Goal: Transaction & Acquisition: Purchase product/service

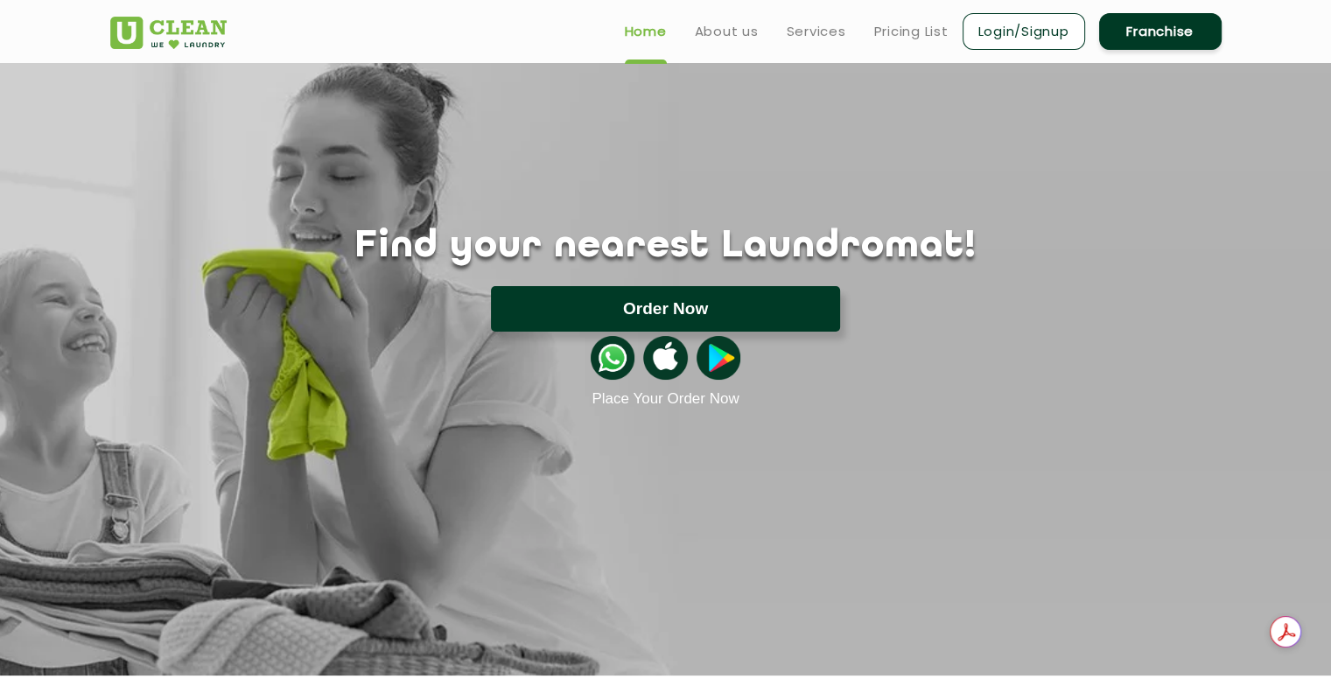
click at [604, 296] on button "Order Now" at bounding box center [665, 309] width 349 height 46
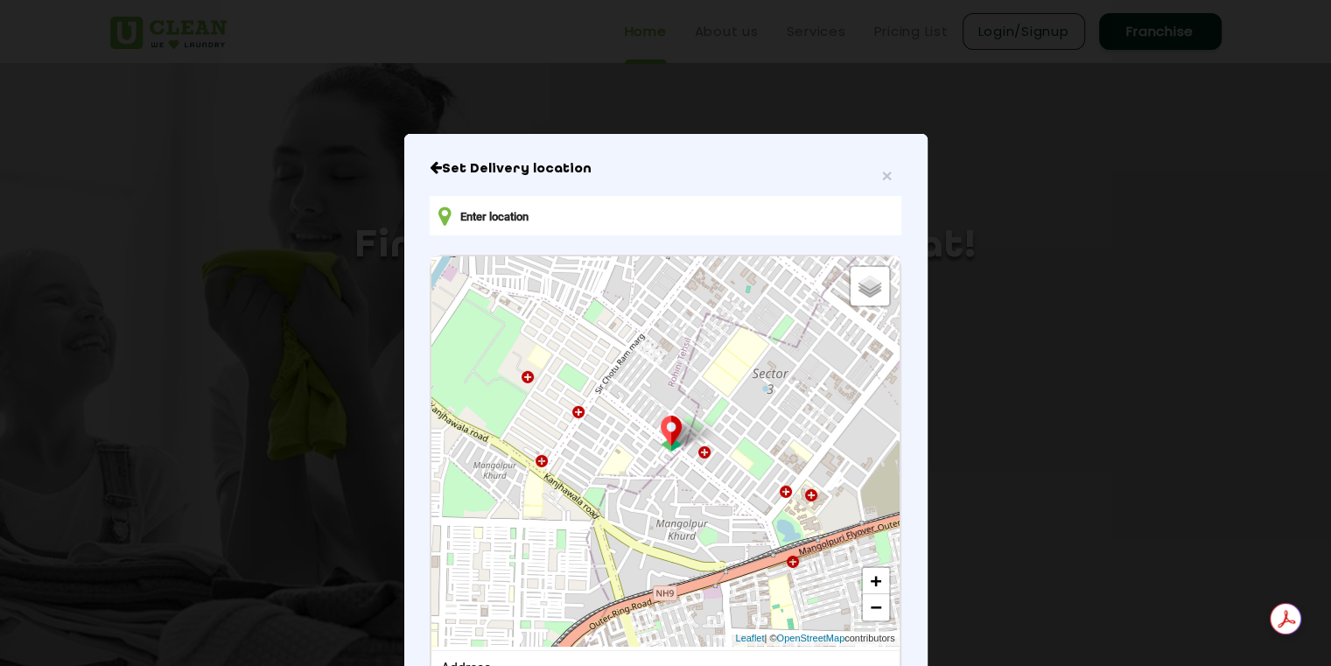
drag, startPoint x: 701, startPoint y: 395, endPoint x: 698, endPoint y: 282, distance: 113.0
click at [698, 282] on div "Default Satellite + − Leaflet | © OpenStreetMap contributors" at bounding box center [665, 451] width 467 height 390
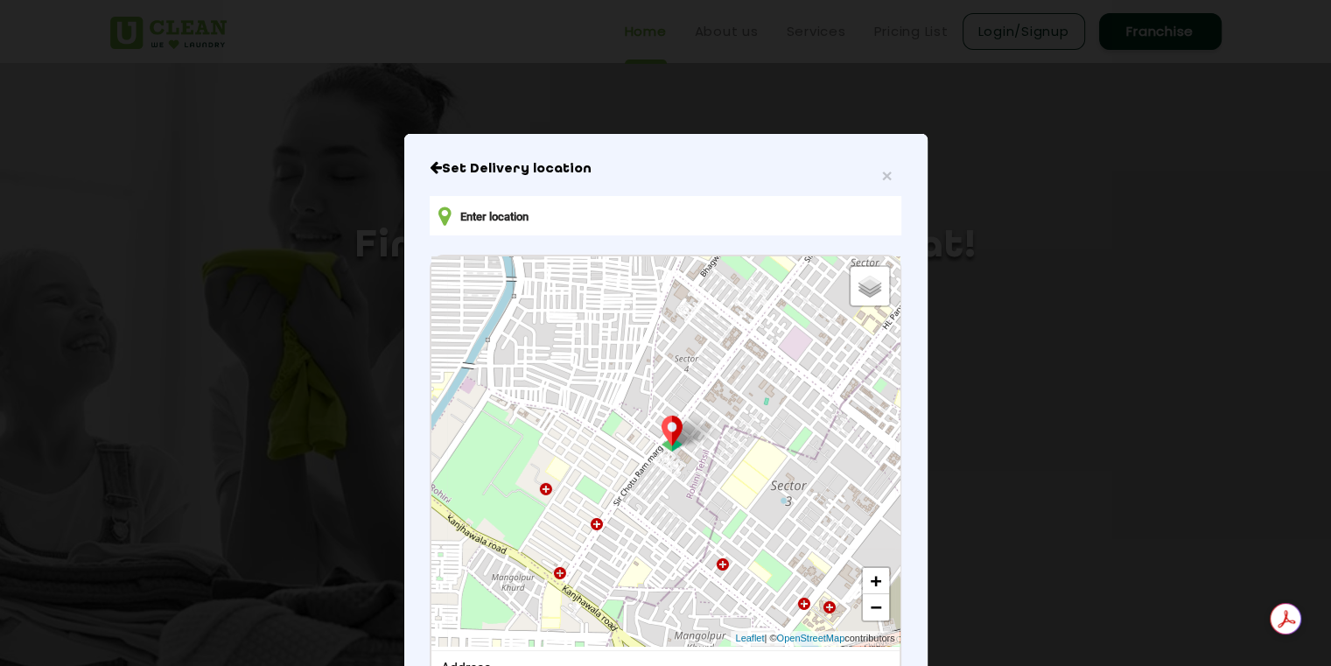
drag, startPoint x: 732, startPoint y: 355, endPoint x: 747, endPoint y: 467, distance: 113.9
click at [747, 467] on div "Default Satellite + − Leaflet | © OpenStreetMap contributors" at bounding box center [665, 451] width 467 height 390
click at [495, 212] on input "text" at bounding box center [665, 215] width 471 height 39
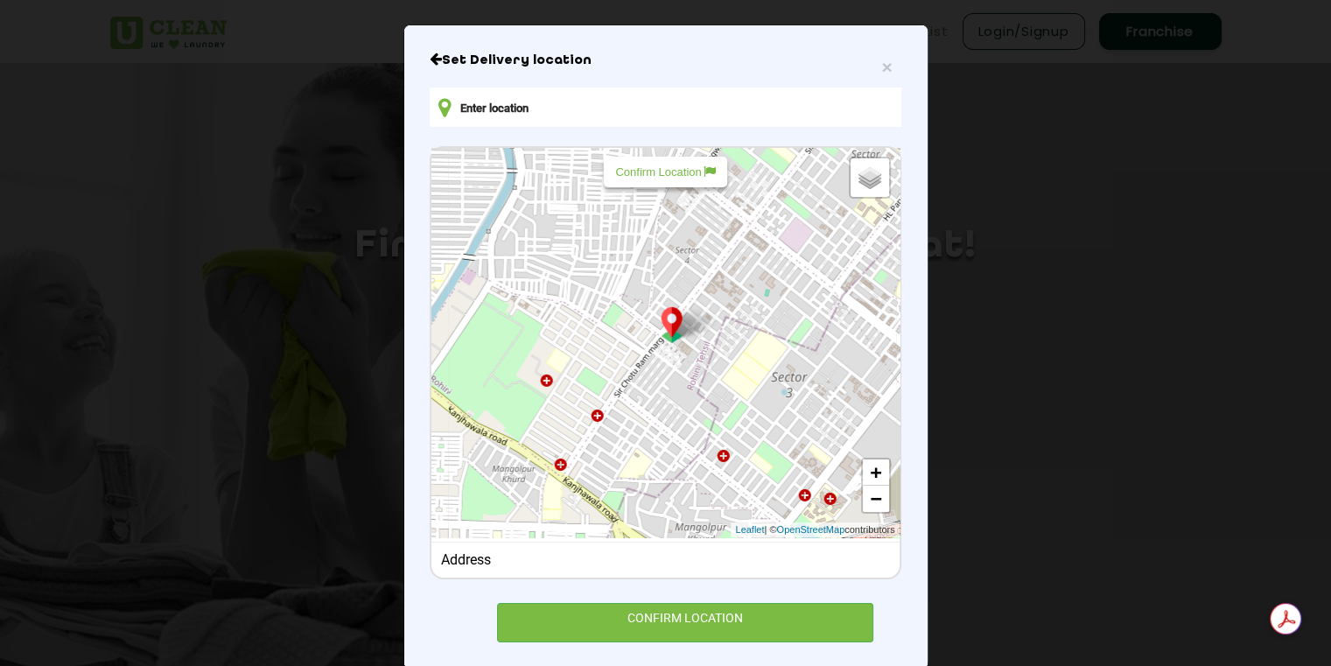
scroll to position [138, 0]
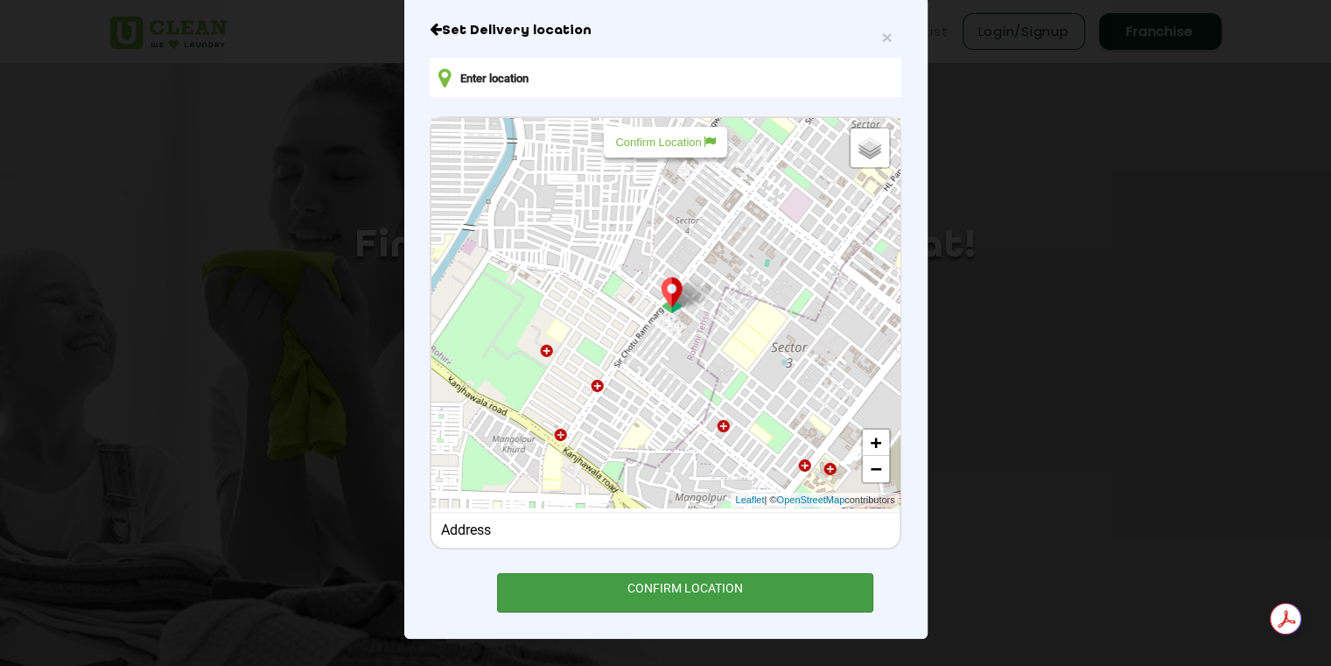
click at [662, 597] on div "CONFIRM LOCATION" at bounding box center [685, 592] width 377 height 39
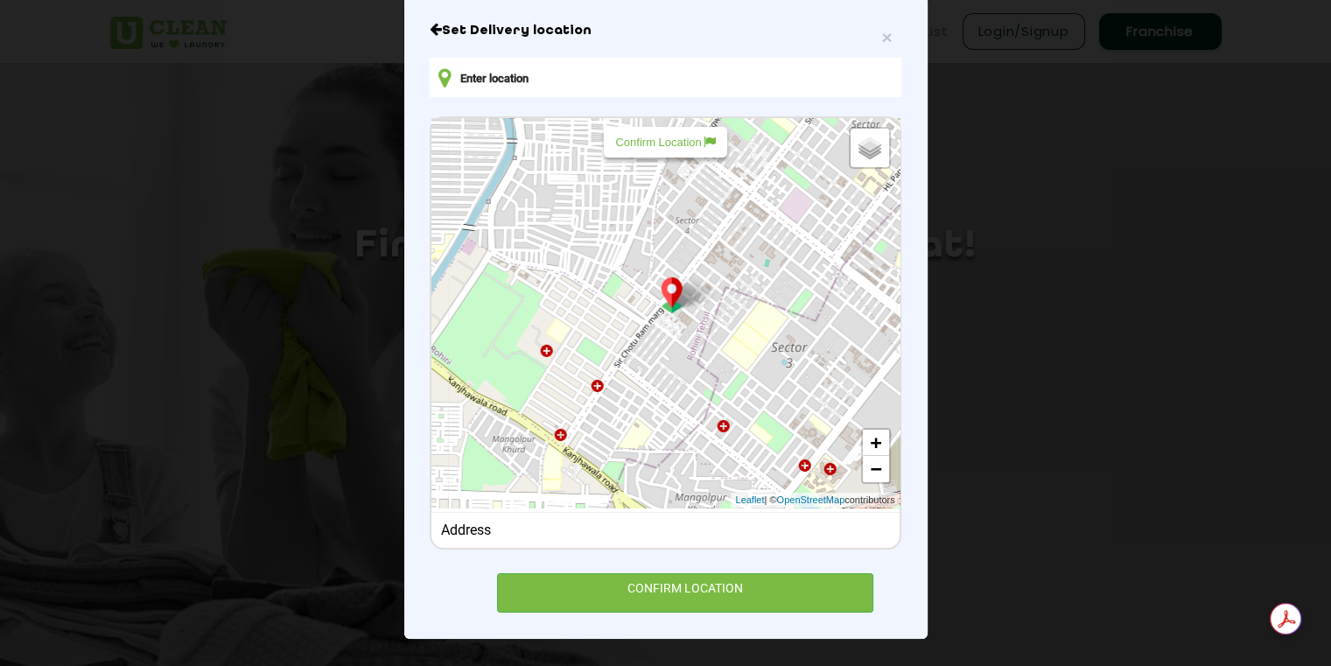
click at [430, 32] on icon "Close" at bounding box center [436, 29] width 12 height 14
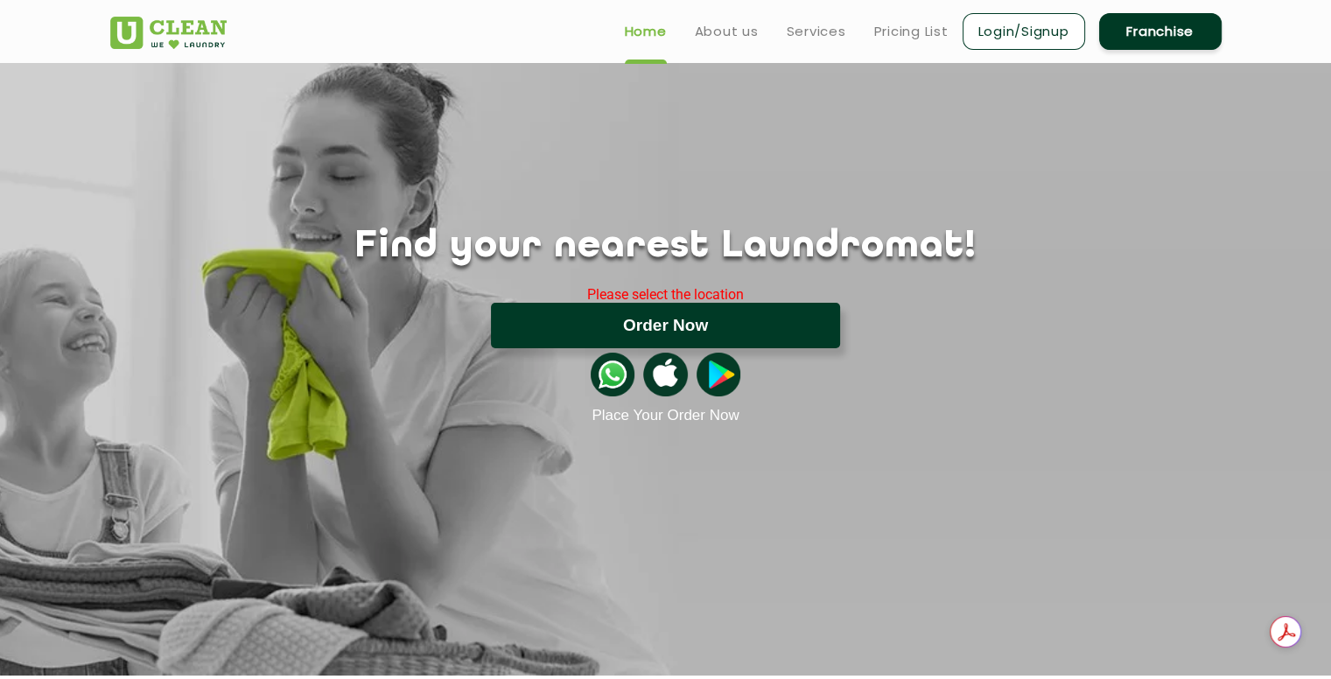
click at [681, 334] on button "Order Now" at bounding box center [665, 326] width 349 height 46
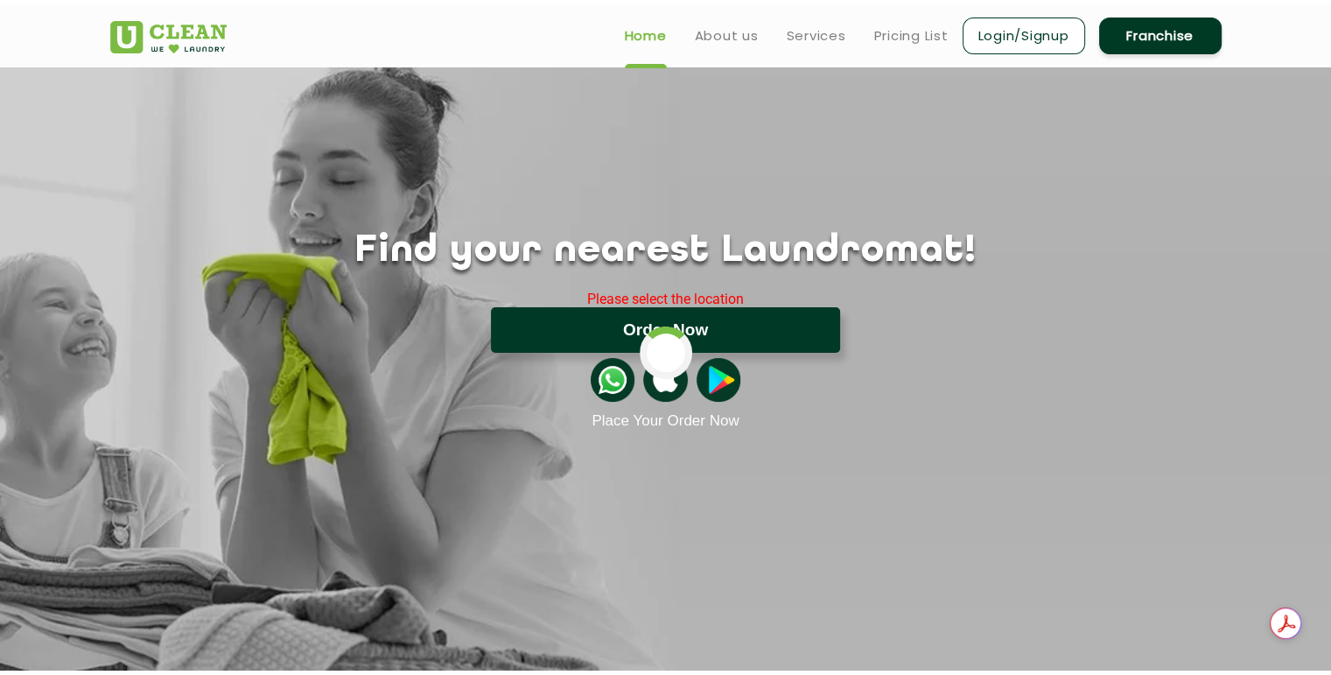
scroll to position [0, 0]
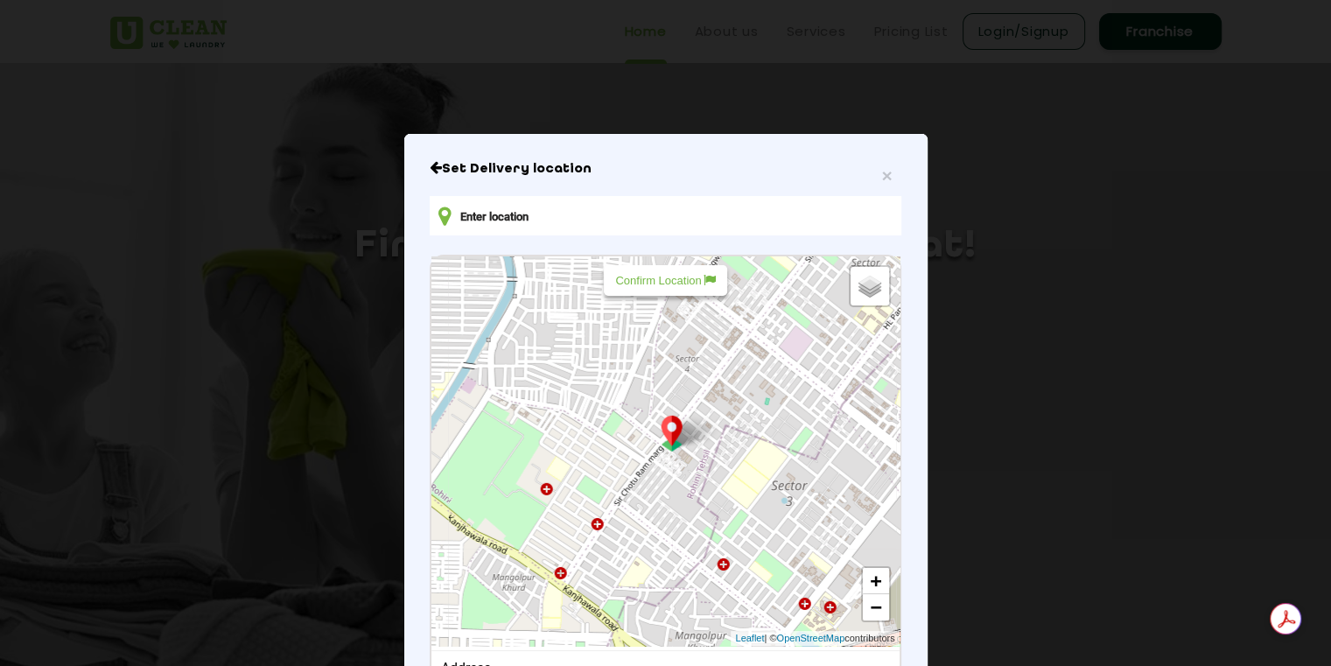
click at [320, 95] on div "× Set Delivery location Default Satellite + − Leaflet | © OpenStreetMap contrib…" at bounding box center [665, 333] width 1331 height 666
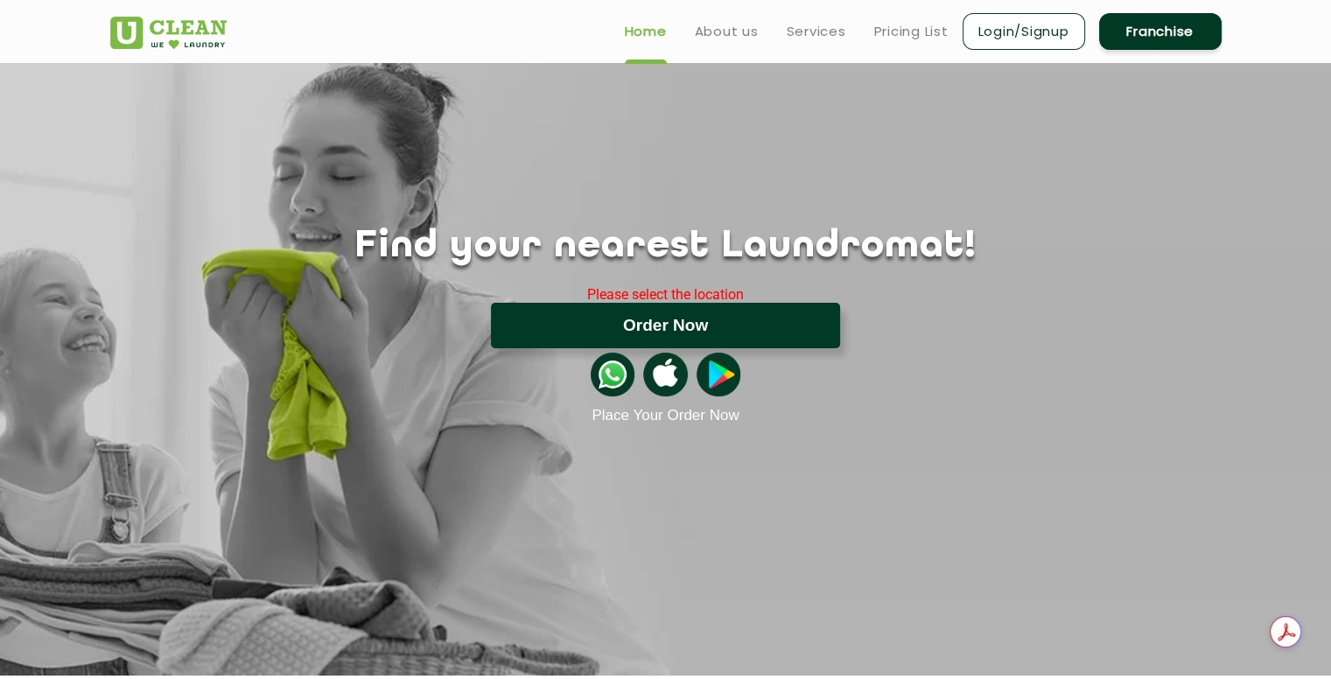
click at [563, 322] on button "Order Now" at bounding box center [665, 326] width 349 height 46
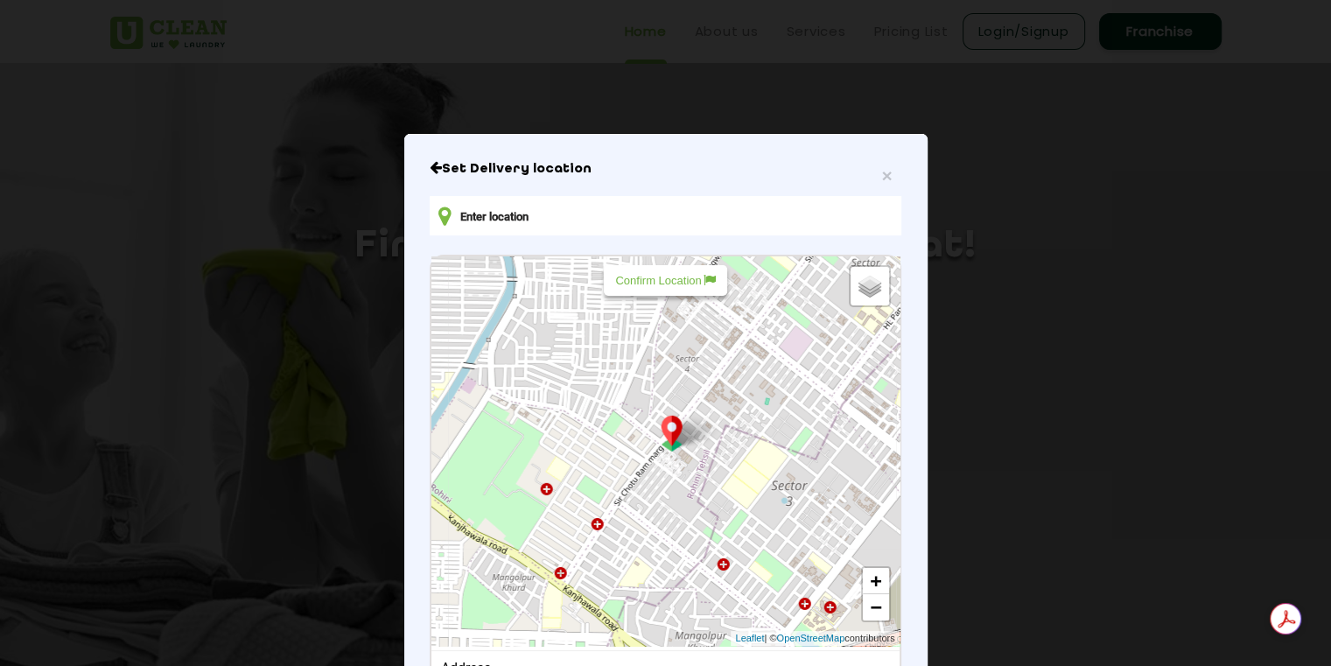
click at [431, 163] on icon "Close" at bounding box center [436, 167] width 12 height 14
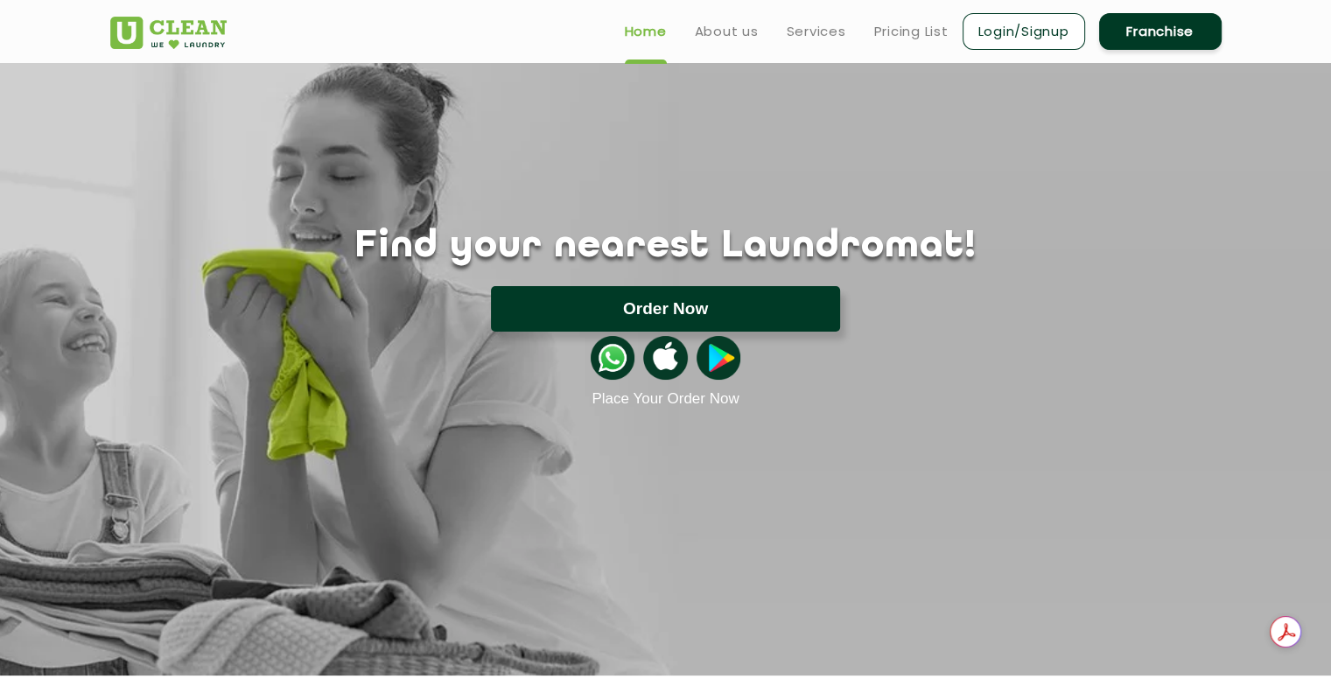
drag, startPoint x: 648, startPoint y: 312, endPoint x: 564, endPoint y: 321, distance: 84.6
click at [564, 321] on button "Order Now" at bounding box center [665, 309] width 349 height 46
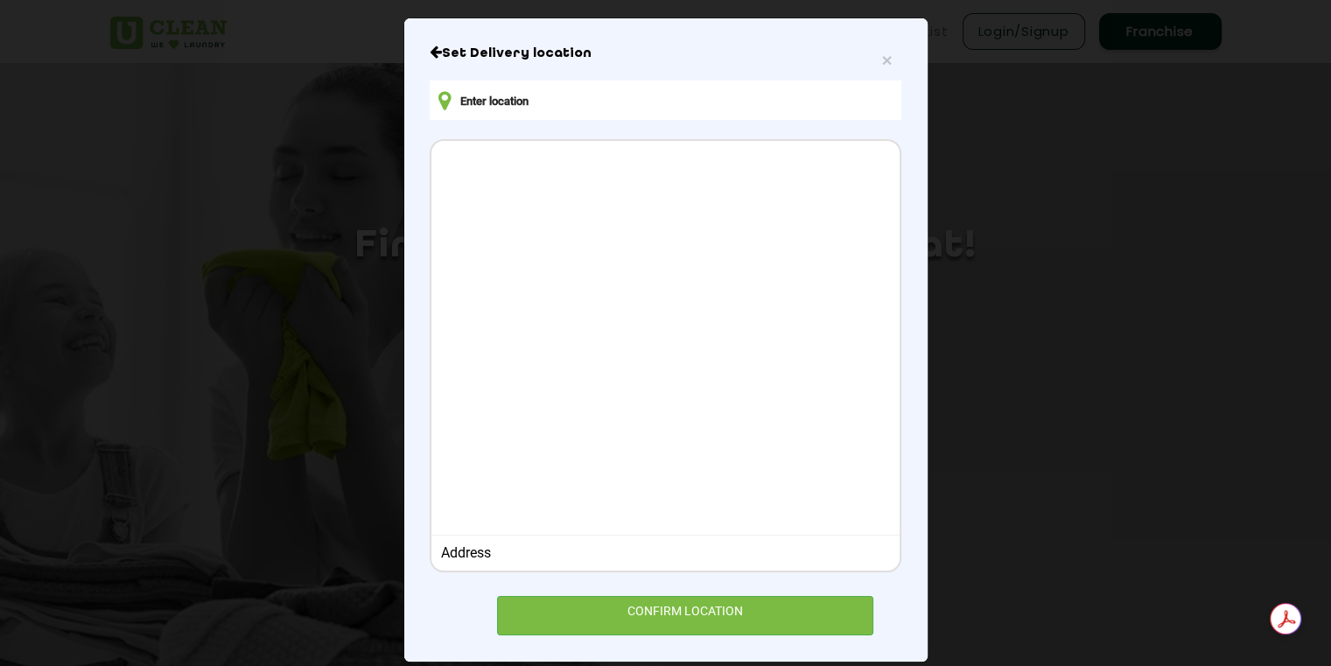
scroll to position [138, 0]
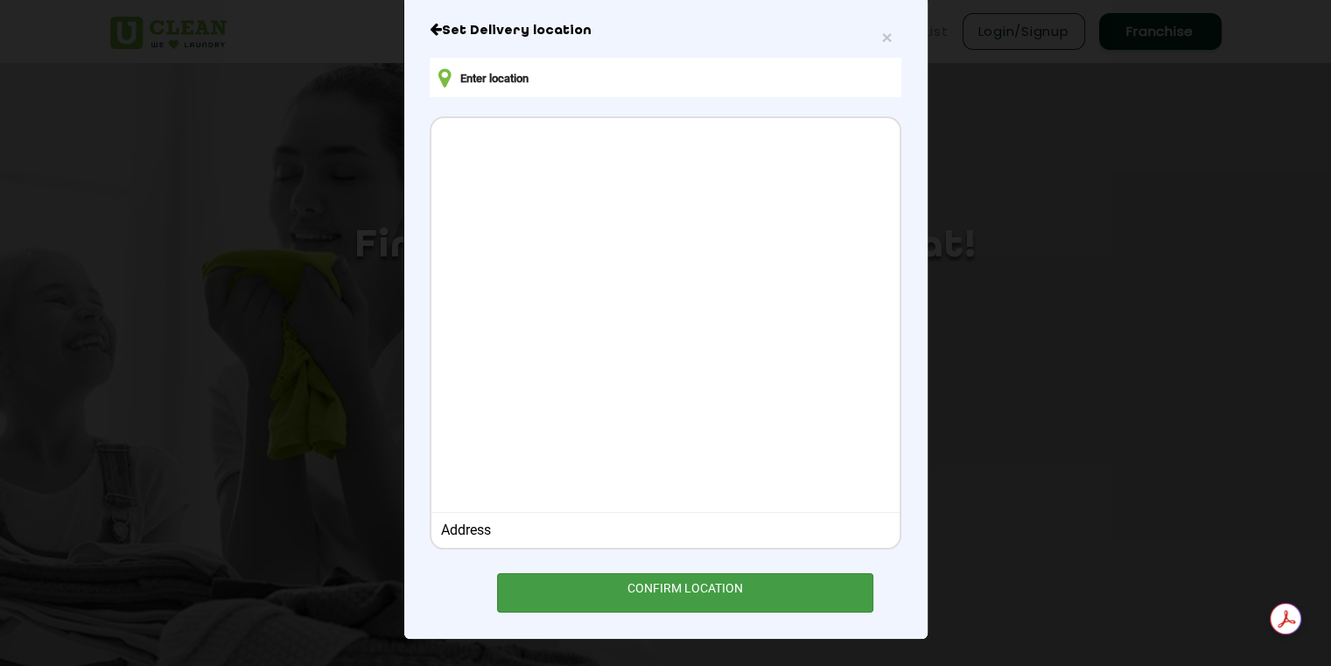
click at [615, 596] on div "CONFIRM LOCATION" at bounding box center [685, 592] width 377 height 39
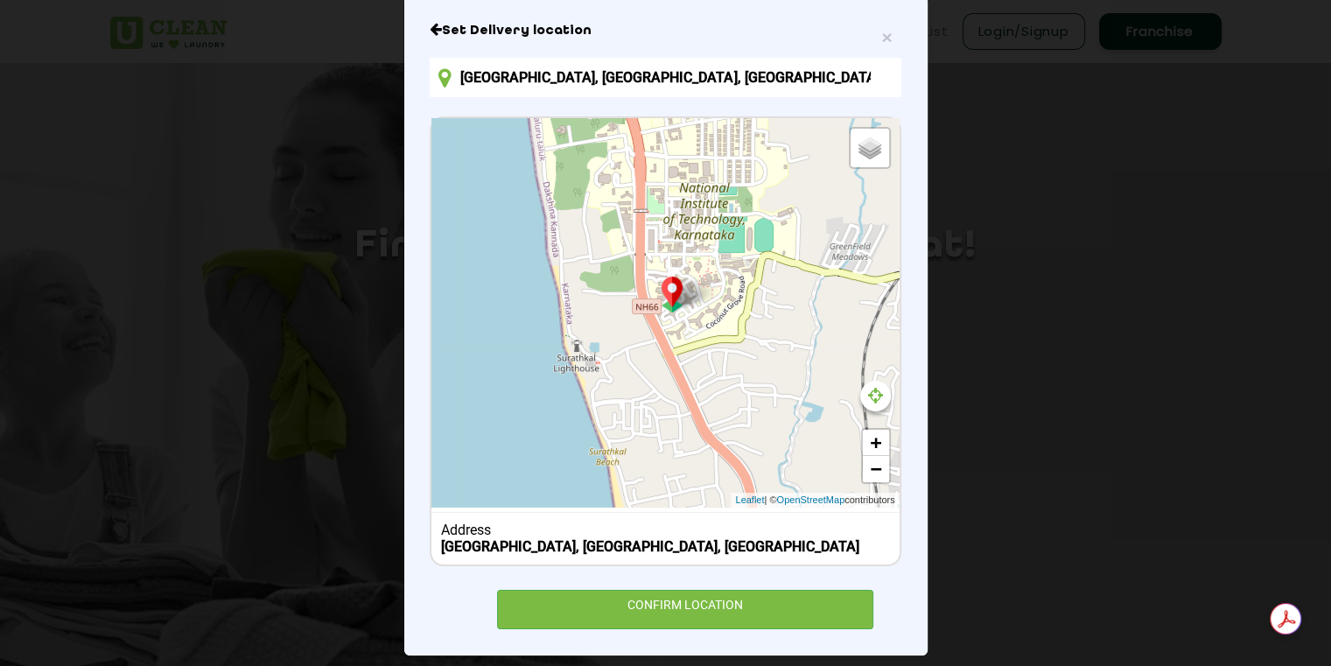
click at [871, 36] on h6 "Set Delivery location" at bounding box center [665, 31] width 471 height 18
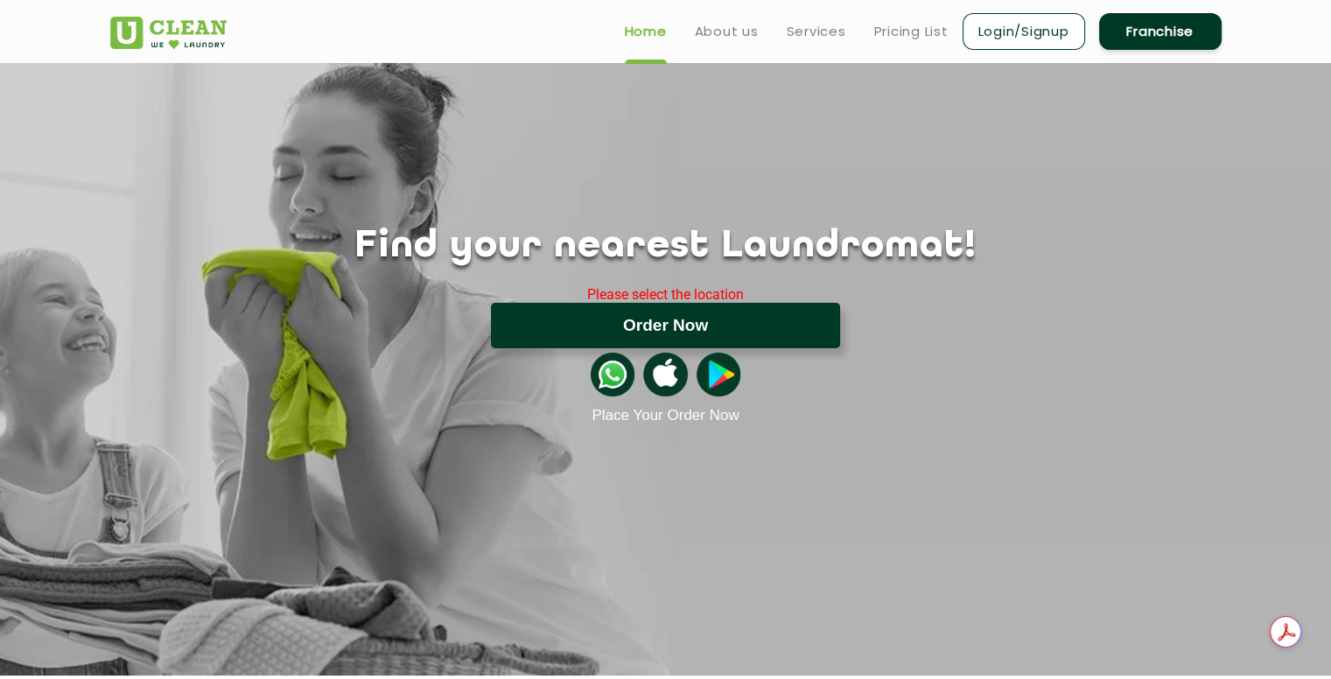
click at [696, 320] on button "Order Now" at bounding box center [665, 326] width 349 height 46
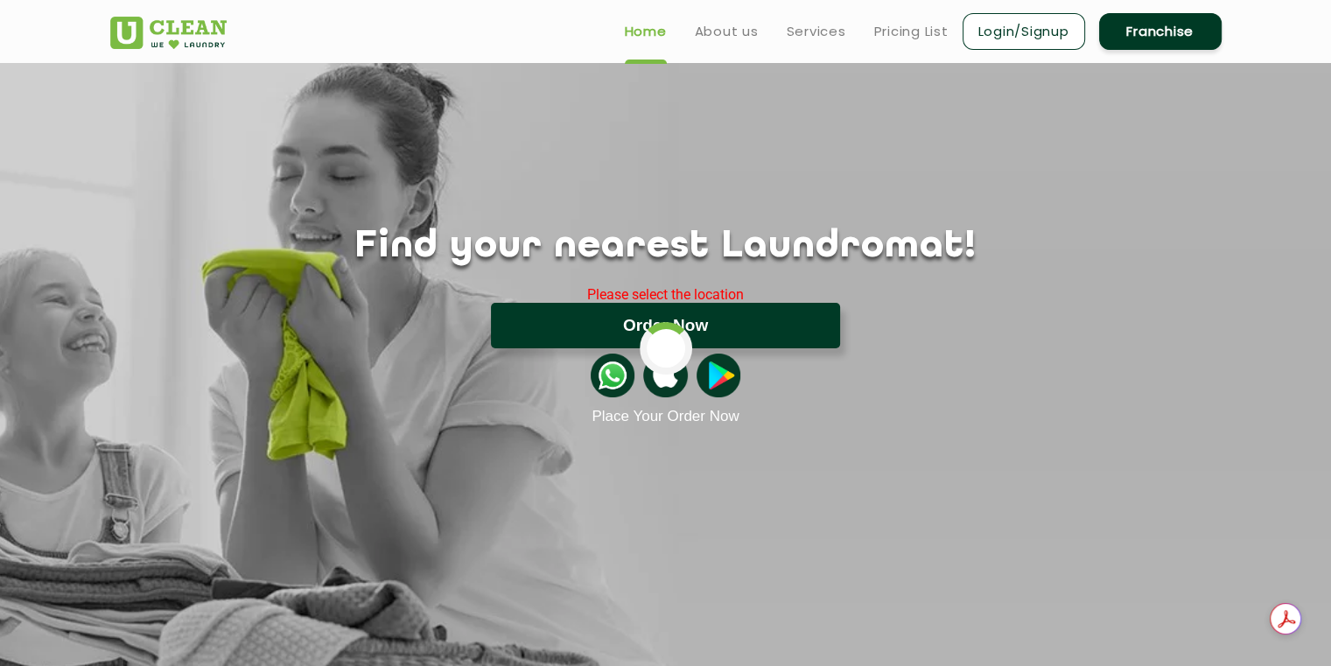
type input "2Q5W+62 [GEOGRAPHIC_DATA], [GEOGRAPHIC_DATA], [GEOGRAPHIC_DATA], [GEOGRAPHIC_DA…"
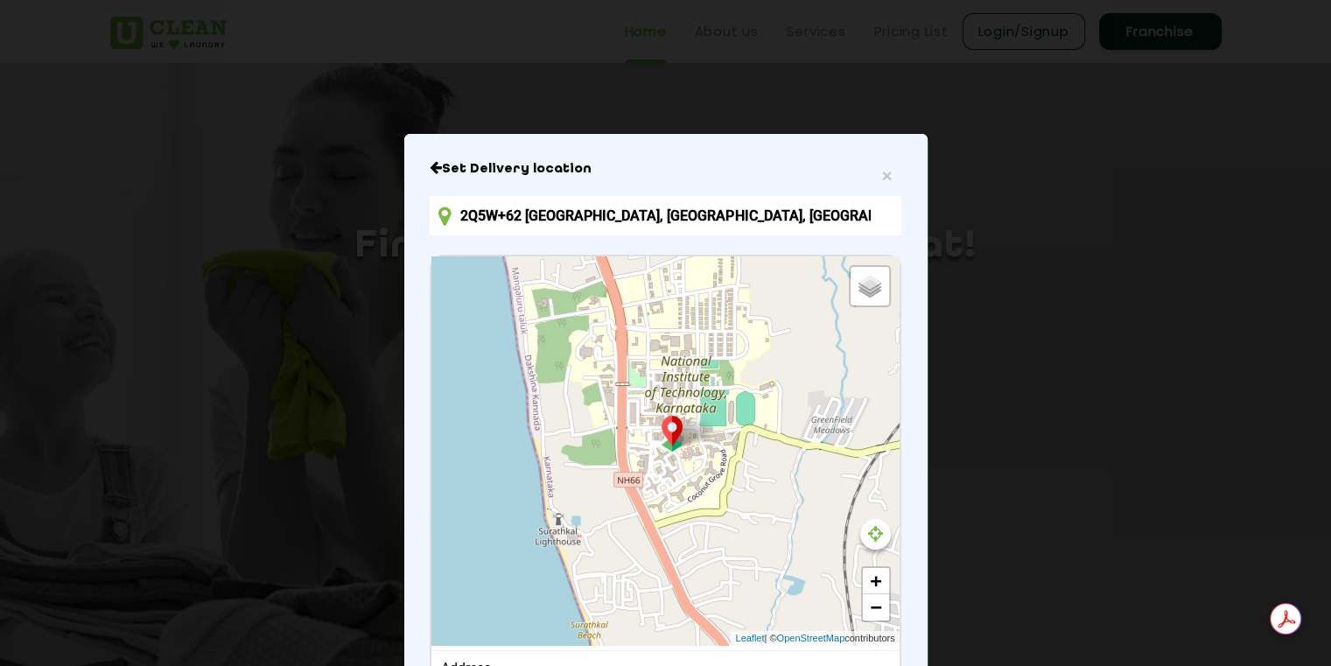
drag, startPoint x: 411, startPoint y: 439, endPoint x: 410, endPoint y: 425, distance: 13.2
click at [410, 425] on div "× Set Delivery location 2Q5W+[GEOGRAPHIC_DATA], [GEOGRAPHIC_DATA], [GEOGRAPHIC_…" at bounding box center [665, 472] width 523 height 677
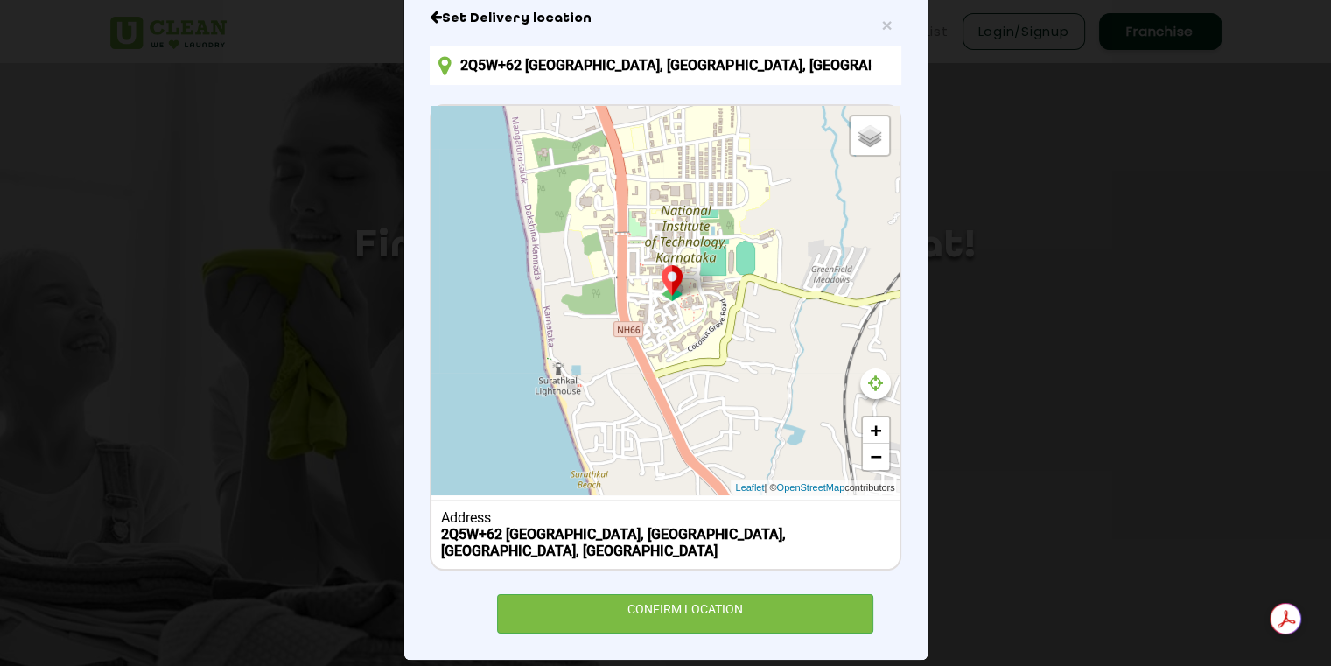
scroll to position [155, 0]
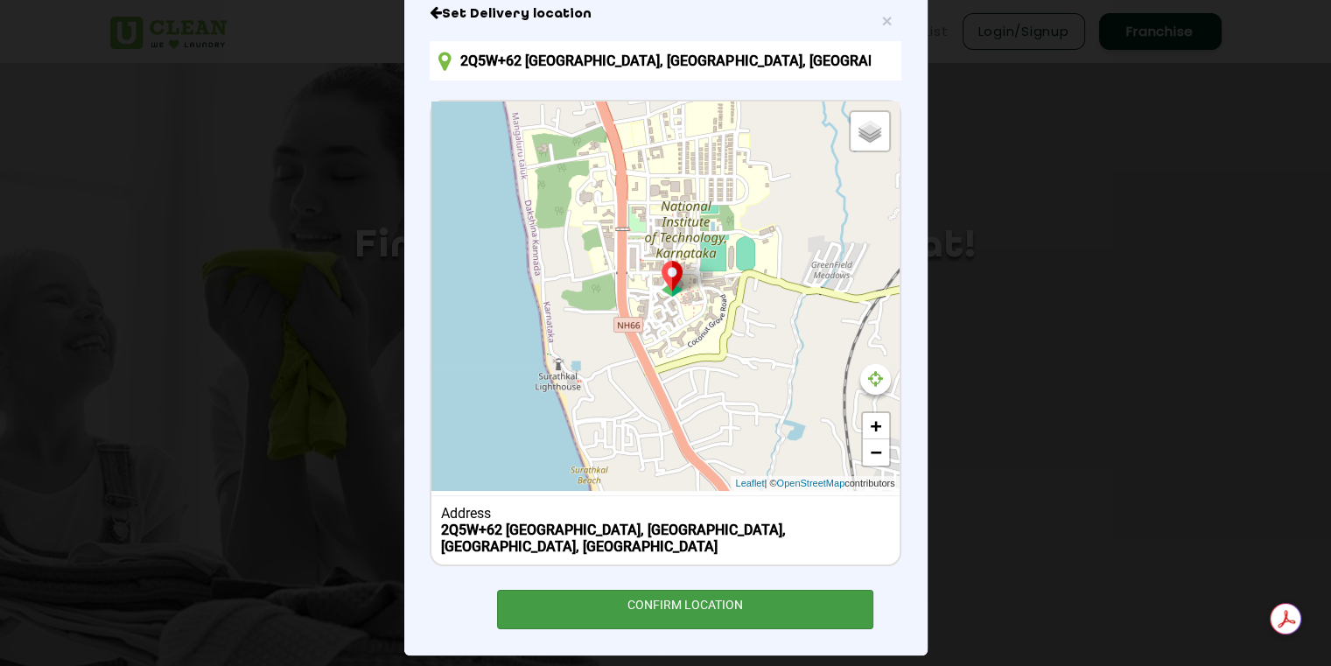
click at [677, 590] on div "CONFIRM LOCATION" at bounding box center [685, 609] width 377 height 39
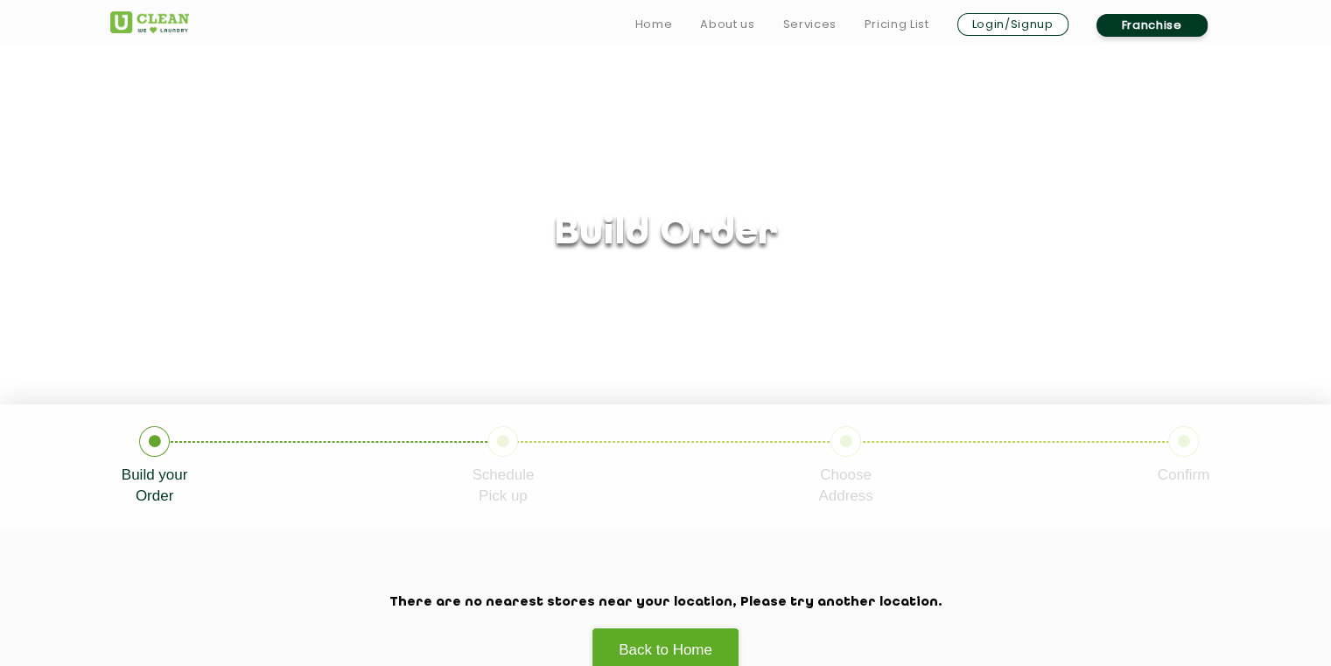
scroll to position [119, 0]
